Goal: Task Accomplishment & Management: Complete application form

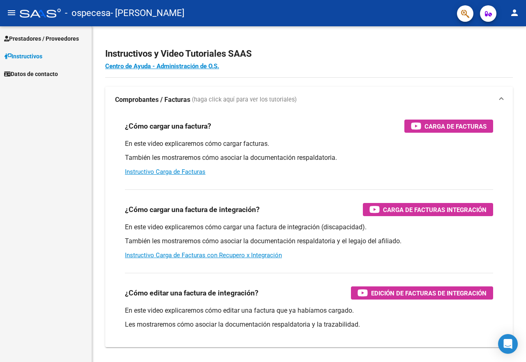
click at [42, 33] on link "Prestadores / Proveedores" at bounding box center [46, 39] width 92 height 18
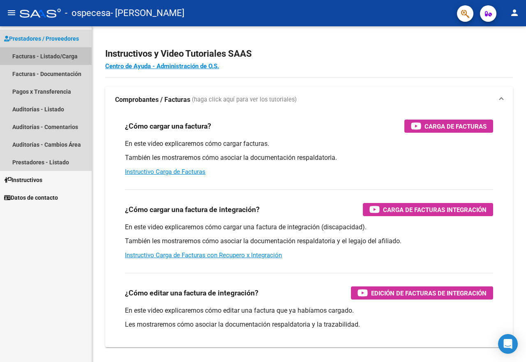
click at [49, 53] on link "Facturas - Listado/Carga" at bounding box center [46, 56] width 92 height 18
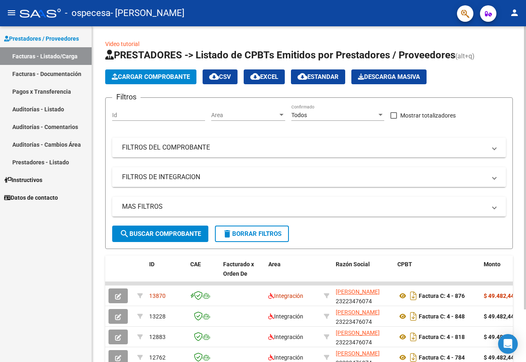
scroll to position [62, 0]
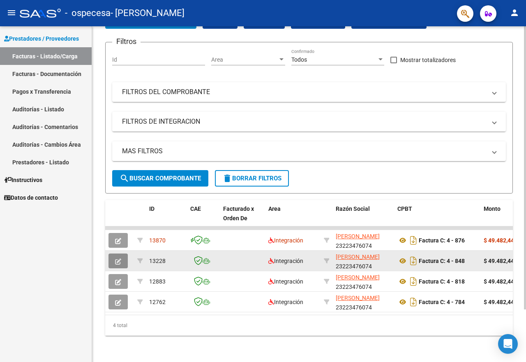
click at [119, 258] on icon "button" at bounding box center [118, 261] width 6 height 6
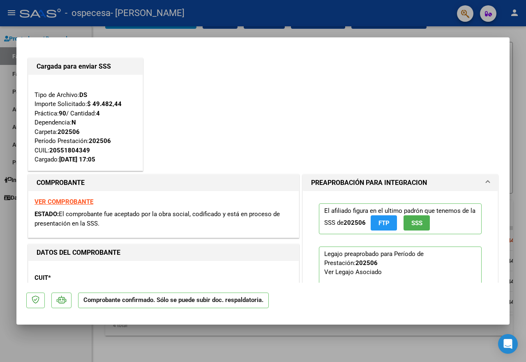
click at [87, 29] on div at bounding box center [263, 181] width 526 height 362
type input "$ 0,00"
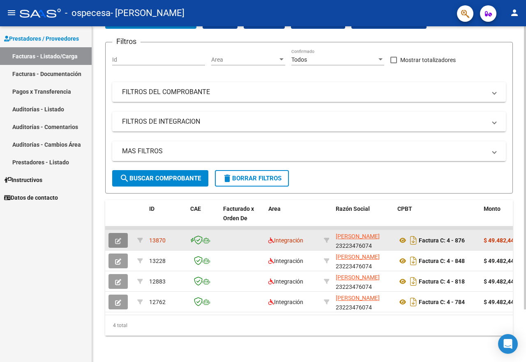
click at [117, 238] on icon "button" at bounding box center [118, 241] width 6 height 6
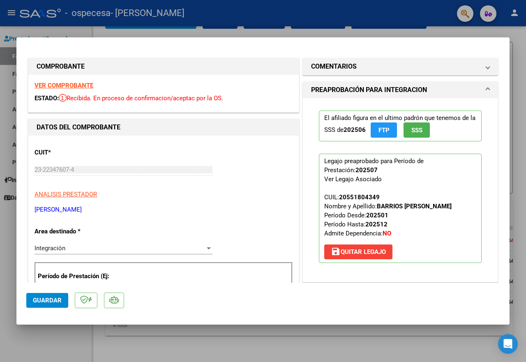
click at [105, 32] on div at bounding box center [263, 181] width 526 height 362
